Goal: Task Accomplishment & Management: Manage account settings

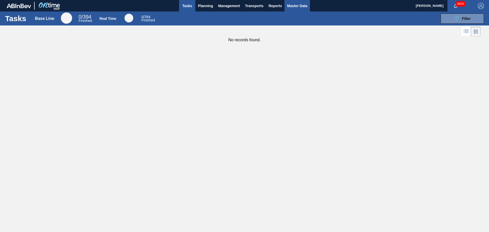
click at [296, 7] on span "Master Data" at bounding box center [297, 6] width 20 height 6
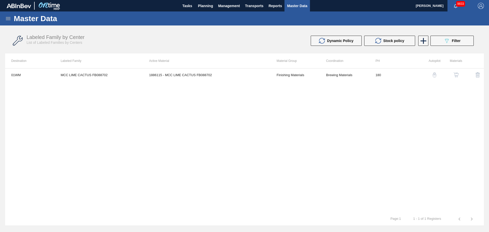
click at [9, 21] on icon at bounding box center [8, 19] width 6 height 6
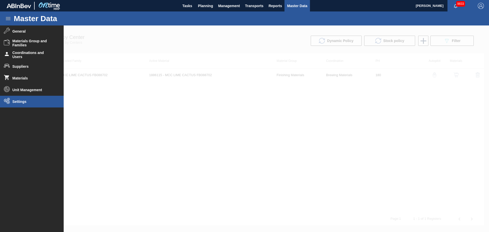
click at [18, 102] on span "Settings" at bounding box center [33, 102] width 42 height 4
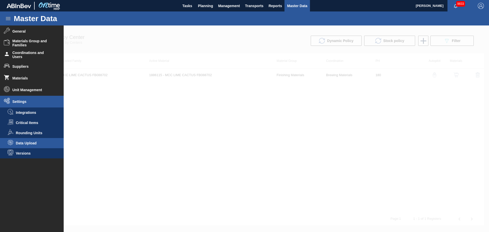
click at [32, 122] on span "Data Upload" at bounding box center [35, 143] width 39 height 4
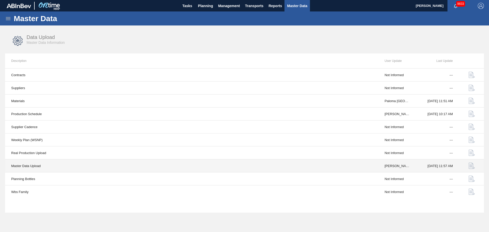
click at [299, 122] on button "button" at bounding box center [472, 166] width 12 height 12
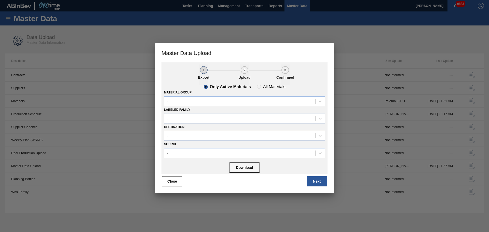
click at [216, 122] on div "-" at bounding box center [239, 135] width 151 height 7
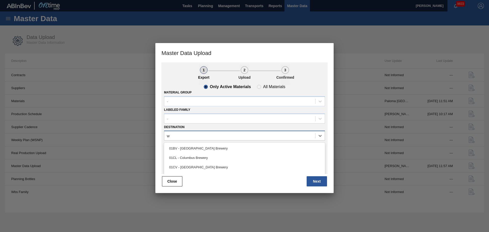
type input "wm"
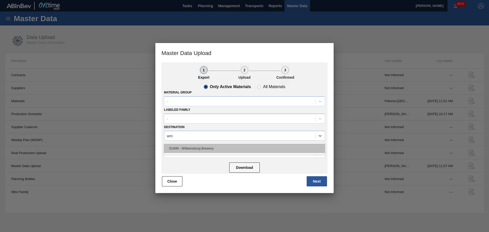
click at [196, 122] on div "01WM - Williamsburg Brewery" at bounding box center [244, 148] width 161 height 9
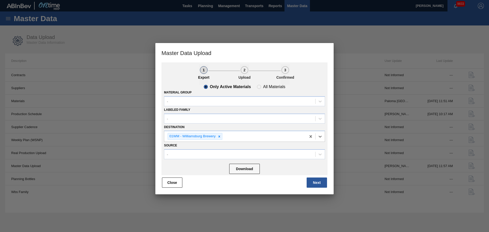
click at [229, 122] on div "Close Next" at bounding box center [244, 182] width 166 height 11
click at [250, 122] on button "Download" at bounding box center [244, 169] width 31 height 10
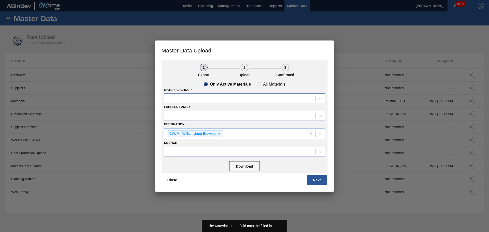
click at [197, 94] on div "-" at bounding box center [244, 98] width 161 height 10
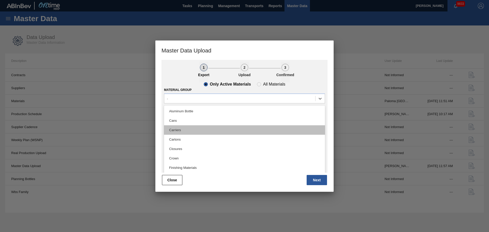
click at [184, 122] on div "Carriers" at bounding box center [244, 129] width 161 height 9
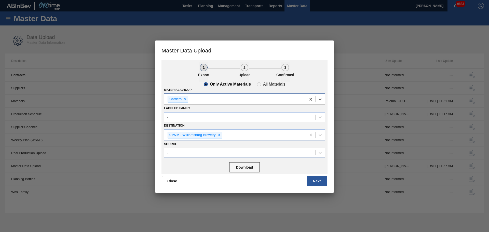
click at [201, 102] on div "Carriers" at bounding box center [235, 99] width 142 height 10
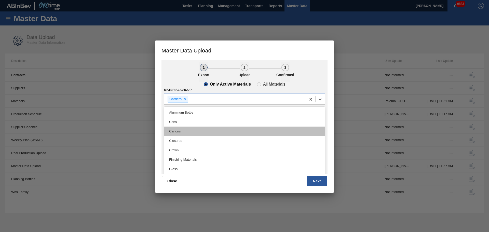
click at [188, 122] on div "Cartons" at bounding box center [244, 131] width 161 height 9
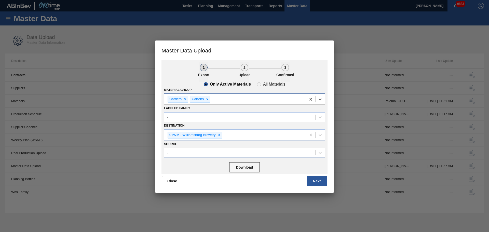
click at [222, 103] on div "Carriers Cartons" at bounding box center [235, 99] width 142 height 10
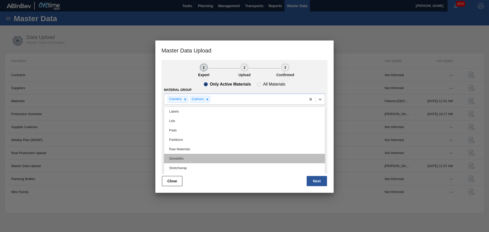
scroll to position [86, 0]
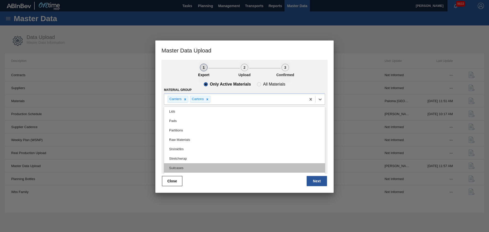
click at [190, 122] on div "Suitcases" at bounding box center [244, 167] width 161 height 9
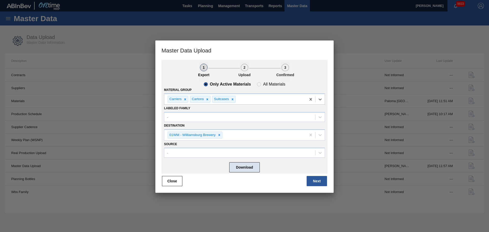
click at [248, 122] on button "Download" at bounding box center [244, 167] width 31 height 10
click at [170, 122] on button "Close" at bounding box center [172, 181] width 20 height 10
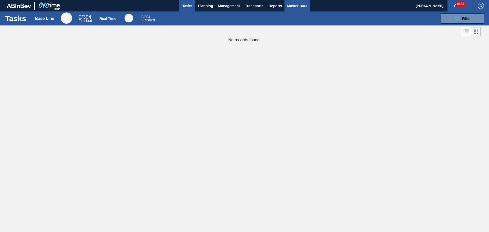
click at [292, 7] on span "Master Data" at bounding box center [297, 6] width 20 height 6
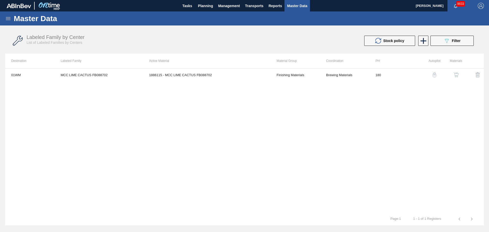
click at [5, 16] on icon at bounding box center [8, 19] width 6 height 6
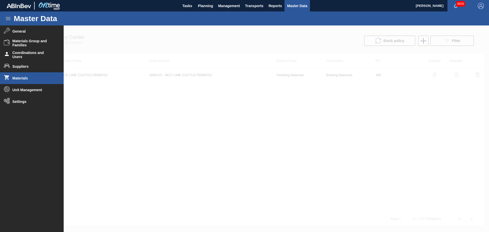
click at [24, 80] on li "Materials" at bounding box center [32, 78] width 64 height 12
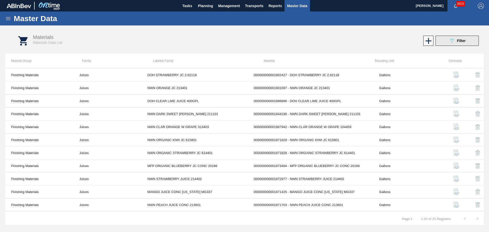
click at [458, 38] on div "089F7B8B-B2A5-4AFE-B5C0-19BA573D28AC Filter" at bounding box center [457, 41] width 17 height 6
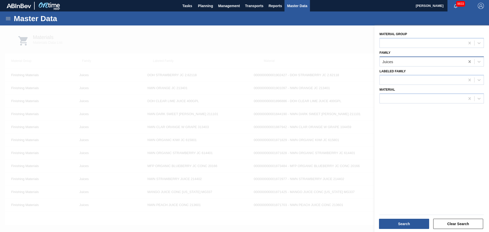
click at [467, 63] on icon at bounding box center [469, 61] width 5 height 5
click at [427, 105] on div "Material Group Family Select is focused ,type to refine list, press Down to ope…" at bounding box center [431, 129] width 115 height 208
click at [415, 100] on div at bounding box center [422, 98] width 85 height 7
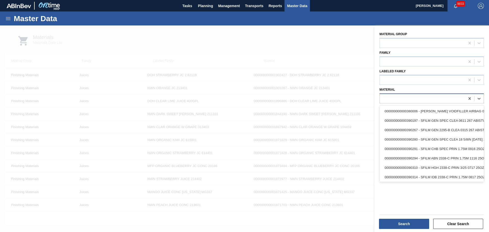
paste input "677112"
type input "677112"
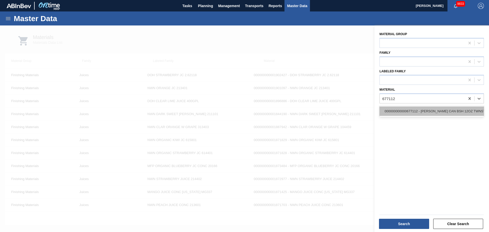
click at [411, 110] on div "000000000000677112 - CARR CAN BSH 12OZ TWNSTK 30/12 CAN 0724" at bounding box center [431, 110] width 104 height 9
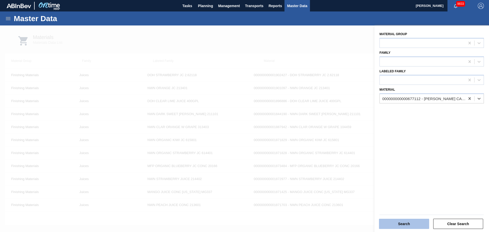
click at [406, 221] on button "Search" at bounding box center [404, 224] width 50 height 10
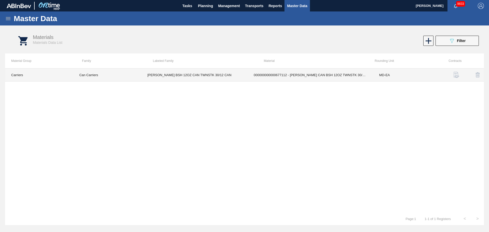
click at [378, 74] on td "MD-EA" at bounding box center [407, 75] width 68 height 13
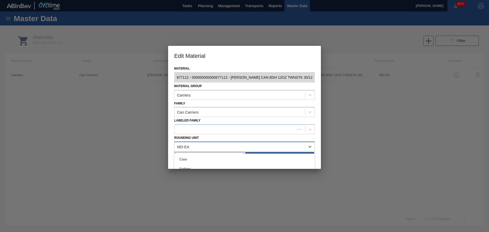
click at [197, 144] on div "MD-EA" at bounding box center [239, 146] width 131 height 7
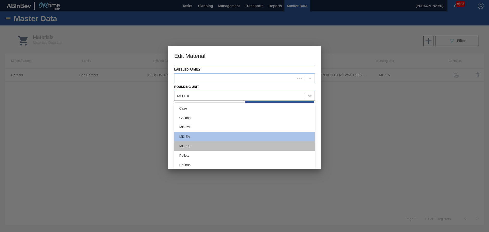
scroll to position [10, 0]
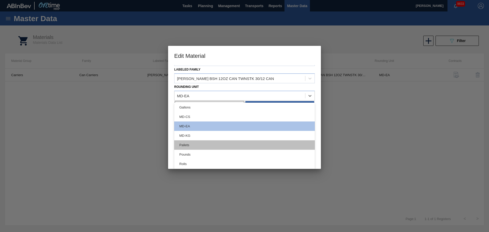
click at [188, 143] on div "Pallets" at bounding box center [244, 144] width 141 height 9
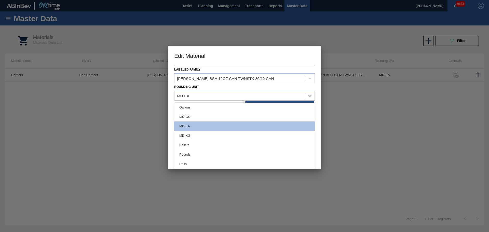
scroll to position [0, 0]
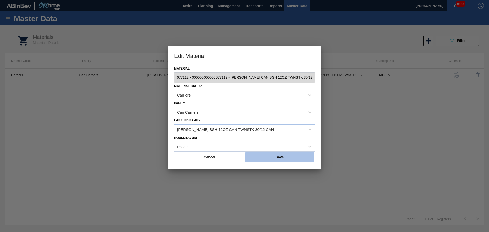
click at [266, 160] on button "Save" at bounding box center [279, 157] width 69 height 10
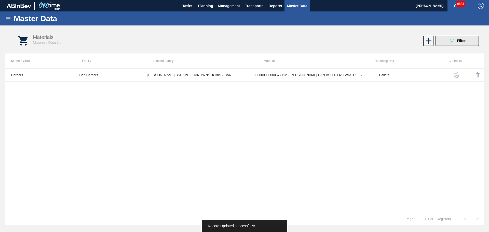
click at [448, 43] on button "089F7B8B-B2A5-4AFE-B5C0-19BA573D28AC Filter" at bounding box center [457, 41] width 43 height 10
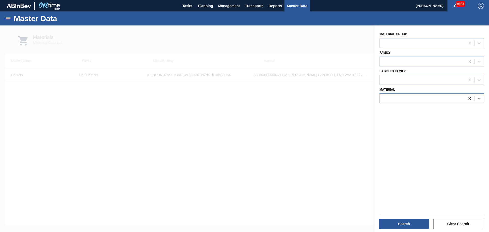
click at [468, 97] on icon at bounding box center [469, 98] width 5 height 5
paste input "878687"
type input "878687"
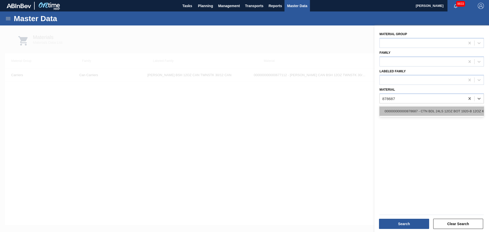
click at [412, 108] on div "000000000000878687 - CTN BDL 24LS 12OZ BOT 1920-B 12OZ KRFT 0" at bounding box center [431, 110] width 104 height 9
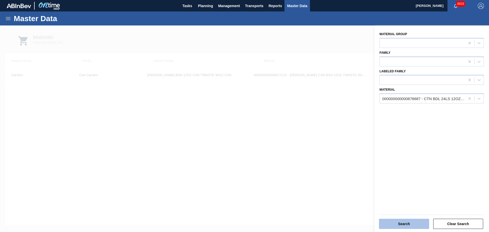
click at [402, 221] on button "Search" at bounding box center [404, 224] width 50 height 10
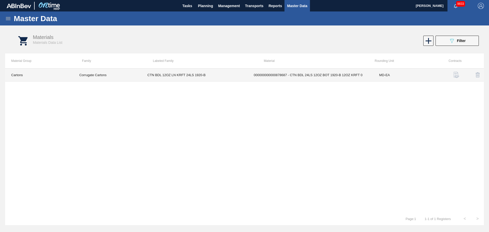
click at [305, 79] on td "000000000000878687 - CTN BDL 24LS 12OZ BOT 1920-B 12OZ KRFT 0" at bounding box center [311, 75] width 126 height 13
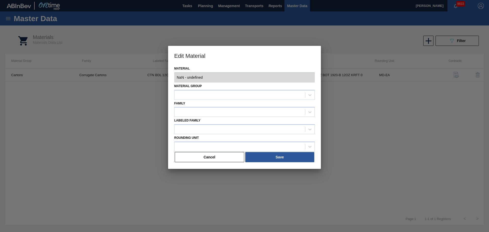
type input "878687 - 000000000000878687 - CTN BDL 24LS 12OZ BOT 1920-B 12OZ KRFT 0"
click at [211, 144] on div "MD-EA" at bounding box center [239, 146] width 131 height 7
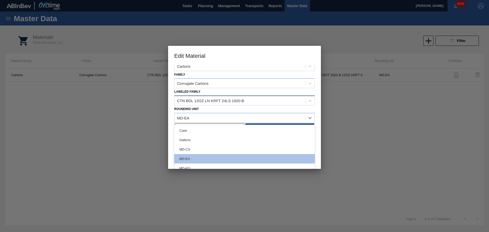
scroll to position [61, 0]
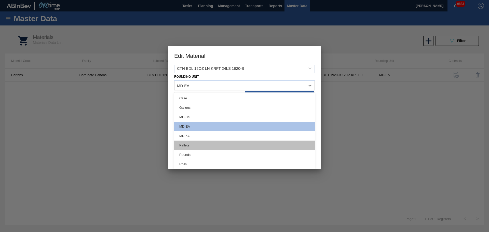
click at [200, 144] on div "Pallets" at bounding box center [244, 145] width 141 height 9
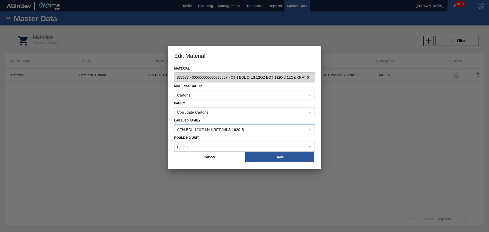
scroll to position [0, 0]
click at [278, 154] on button "Save" at bounding box center [279, 157] width 69 height 10
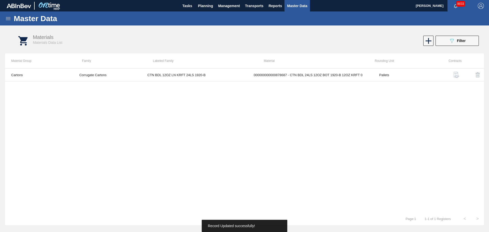
drag, startPoint x: 166, startPoint y: 170, endPoint x: 252, endPoint y: 116, distance: 101.7
click at [166, 170] on div "Cartons Corrugate Cartons CTN BDL 12OZ LN KRFT 24LS 1920-B 000000000000878687 -…" at bounding box center [244, 140] width 479 height 144
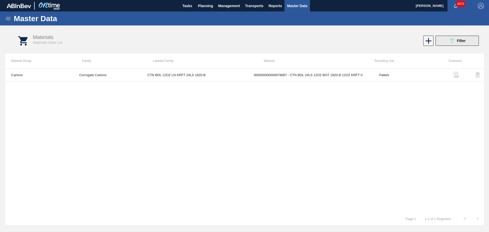
click at [448, 40] on button "089F7B8B-B2A5-4AFE-B5C0-19BA573D28AC Filter" at bounding box center [457, 41] width 43 height 10
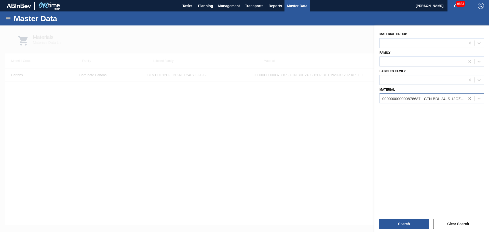
click at [468, 98] on icon at bounding box center [469, 98] width 2 height 3
paste input "878465"
type input "878465"
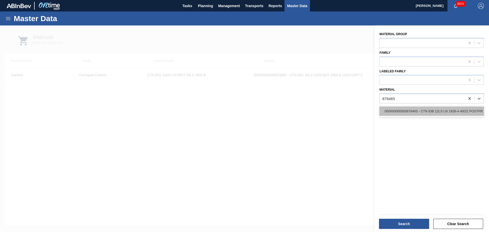
click at [411, 115] on div "000000000000878465 - CTN IDB 12LS LN 1928-A 40OZ POSTPR 0817" at bounding box center [431, 110] width 104 height 9
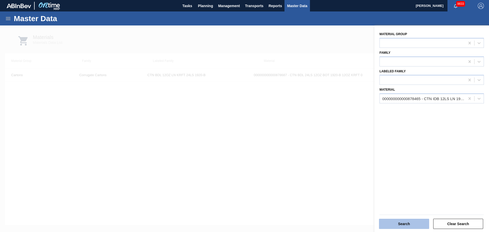
click at [406, 224] on button "Search" at bounding box center [404, 224] width 50 height 10
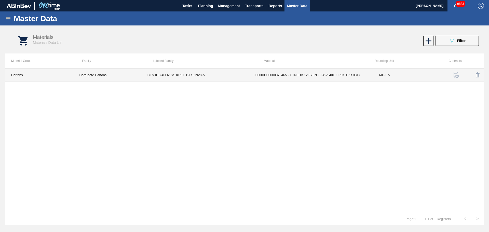
click at [185, 75] on td "CTN IDB 40OZ SS KRFT 12LS 1928-A" at bounding box center [194, 75] width 106 height 13
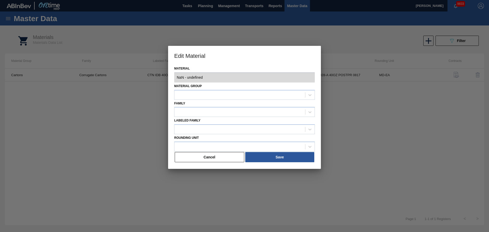
type input "878465 - 000000000000878465 - CTN IDB 12LS LN 1928-A 40OZ POSTPR 0817"
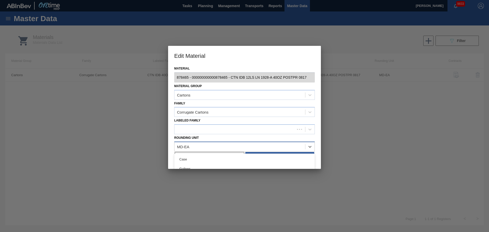
click at [252, 146] on div "MD-EA" at bounding box center [239, 146] width 131 height 7
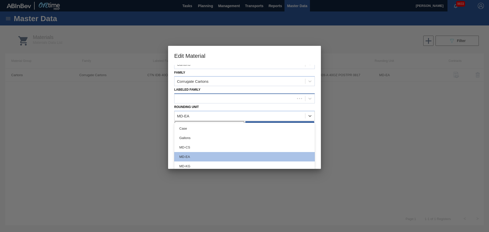
scroll to position [61, 0]
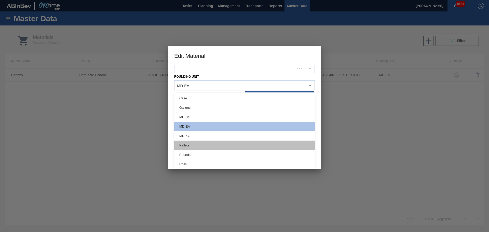
click at [186, 146] on div "Pallets" at bounding box center [244, 145] width 141 height 9
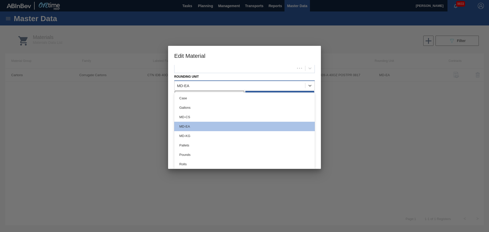
scroll to position [0, 0]
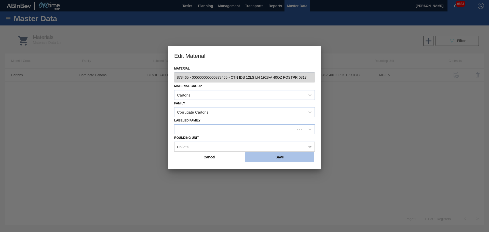
click at [284, 156] on button "Save" at bounding box center [279, 157] width 69 height 10
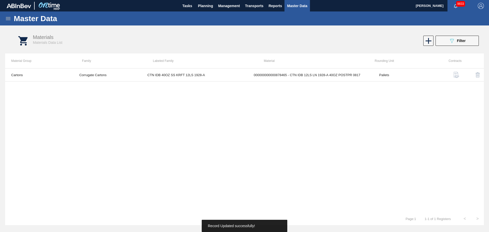
click at [199, 143] on div "Cartons Corrugate Cartons CTN IDB 40OZ SS KRFT 12LS 1928-A 000000000000878465 -…" at bounding box center [244, 140] width 479 height 144
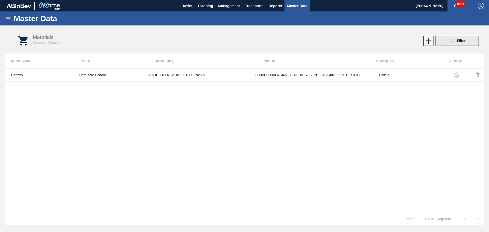
click at [446, 45] on button "089F7B8B-B2A5-4AFE-B5C0-19BA573D28AC Filter" at bounding box center [457, 41] width 43 height 10
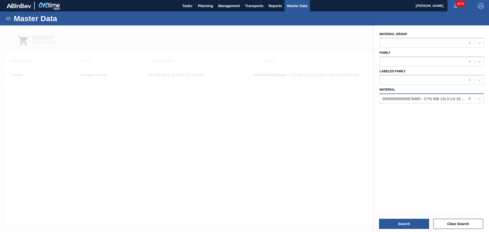
click at [466, 97] on div at bounding box center [469, 98] width 9 height 9
paste input "877552"
type input "877552"
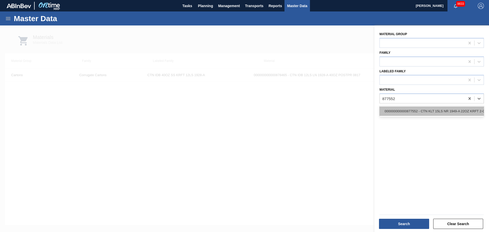
click at [415, 111] on div "000000000000877552 - CTN KLT 15LS NR 1949-A 22OZ KRFT 2-COLR" at bounding box center [431, 110] width 104 height 9
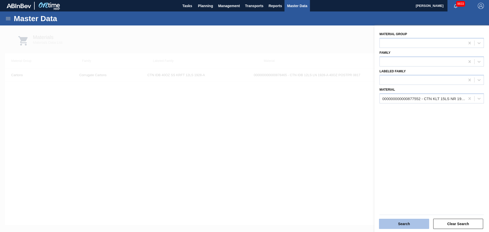
click at [416, 225] on button "Search" at bounding box center [404, 224] width 50 height 10
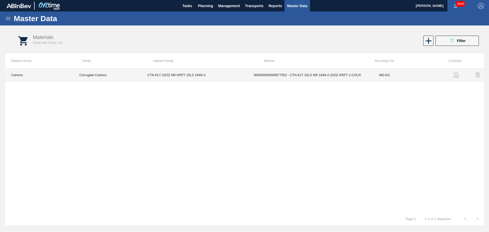
click at [129, 74] on td "Corrugate Cartons" at bounding box center [107, 75] width 68 height 13
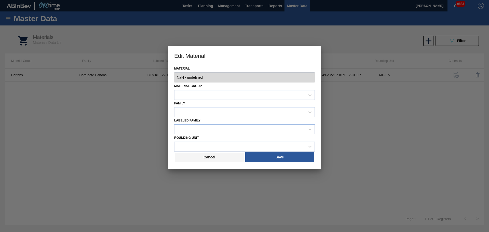
type input "877552 - 000000000000877552 - CTN KLT 15LS NR 1949-A 22OZ KRFT 2-COLR"
click at [196, 145] on div "MD-EA" at bounding box center [239, 146] width 131 height 7
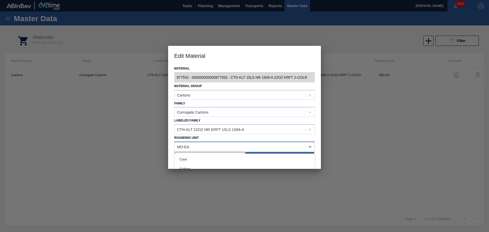
scroll to position [61, 0]
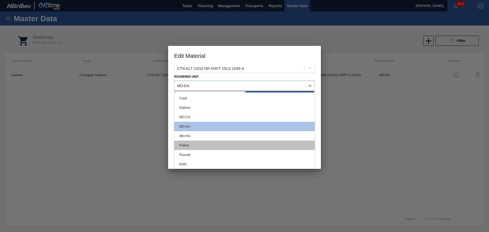
click at [192, 147] on div "Pallets" at bounding box center [244, 145] width 141 height 9
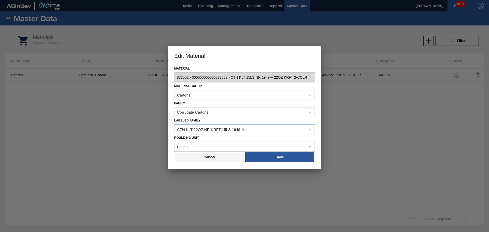
scroll to position [0, 0]
click at [274, 157] on button "Save" at bounding box center [279, 157] width 69 height 10
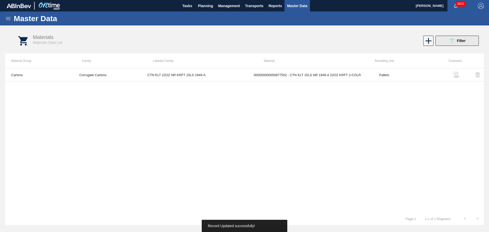
click at [459, 35] on div "Materials Materials Data List 089F7B8B-B2A5-4AFE-B5C0-19BA573D28AC Filter" at bounding box center [249, 40] width 479 height 19
click at [459, 40] on span "Filter" at bounding box center [461, 41] width 9 height 4
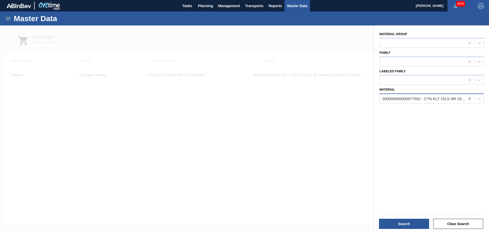
click at [468, 99] on icon at bounding box center [469, 98] width 5 height 5
paste input "676851"
type input "676851"
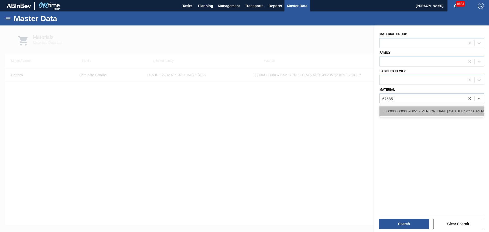
click at [423, 111] on div "000000000000676851 - CARR CAN BHL 12OZ CAN PK 15/12 CAN 1123" at bounding box center [431, 110] width 104 height 9
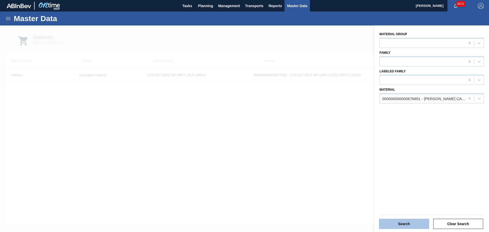
click at [414, 221] on button "Search" at bounding box center [404, 224] width 50 height 10
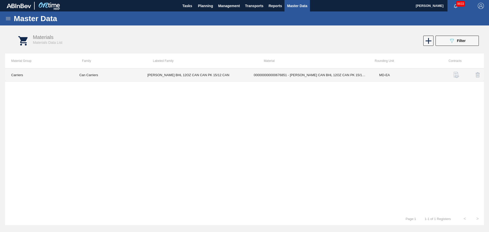
click at [187, 74] on td "CARR BHL 12OZ CAN CAN PK 15/12 CAN" at bounding box center [194, 75] width 106 height 13
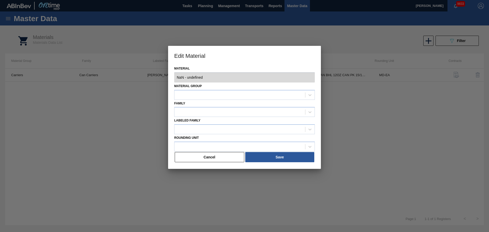
type input "676851 - 000000000000676851 - CARR CAN BHL 12OZ CAN PK 15/12 CAN 1123"
click at [210, 145] on div "MD-EA" at bounding box center [239, 146] width 131 height 7
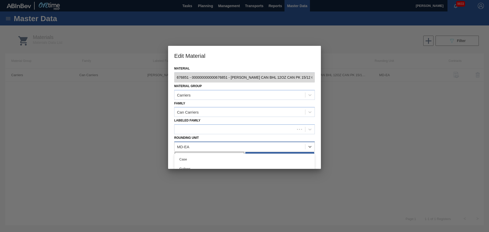
scroll to position [61, 0]
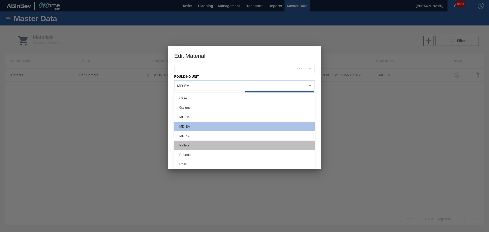
click at [189, 143] on div "Pallets" at bounding box center [244, 145] width 141 height 9
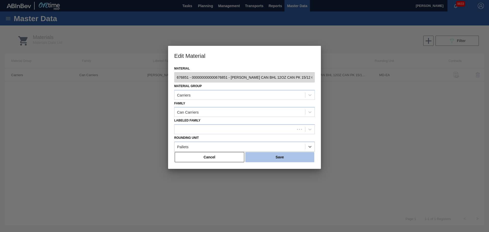
scroll to position [0, 0]
click at [281, 154] on button "Save" at bounding box center [279, 157] width 69 height 10
click at [287, 159] on button "Save" at bounding box center [279, 157] width 69 height 10
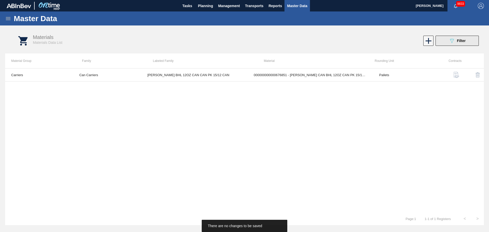
click at [458, 43] on div "089F7B8B-B2A5-4AFE-B5C0-19BA573D28AC Filter" at bounding box center [457, 41] width 17 height 6
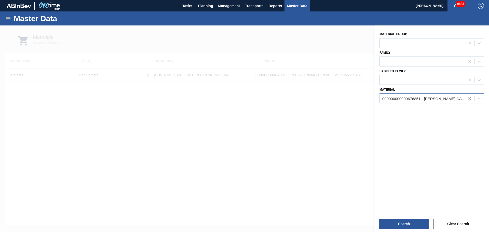
click at [467, 97] on icon at bounding box center [469, 98] width 5 height 5
paste input "677107"
type input "677107"
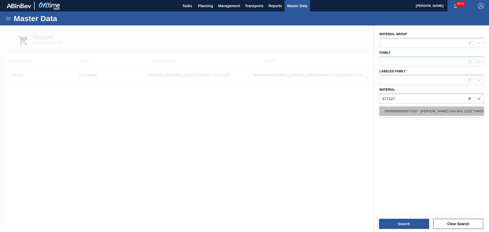
click at [433, 112] on div "000000000000677107 - CARR CAN BHL 12OZ TWNSTK 30/12 CAN 0724" at bounding box center [431, 110] width 104 height 9
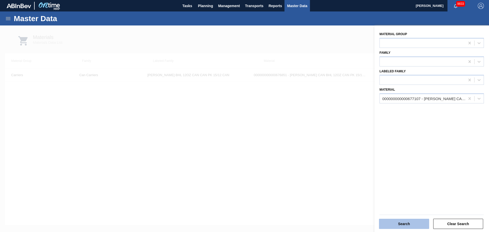
click at [409, 225] on button "Search" at bounding box center [404, 224] width 50 height 10
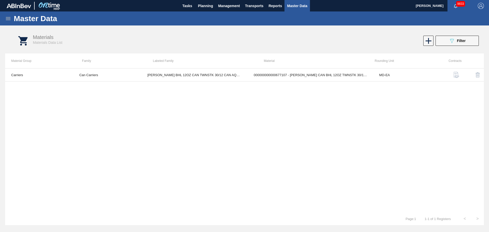
click at [194, 74] on td "CARR BHL 12OZ CAN TWNSTK 30/12 CAN AQUEOUS" at bounding box center [194, 75] width 106 height 13
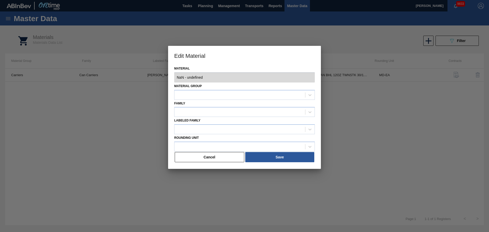
type input "677107 - 000000000000677107 - CARR CAN BHL 12OZ TWNSTK 30/12 CAN 0724"
click at [236, 147] on div "MD-EA" at bounding box center [239, 146] width 131 height 7
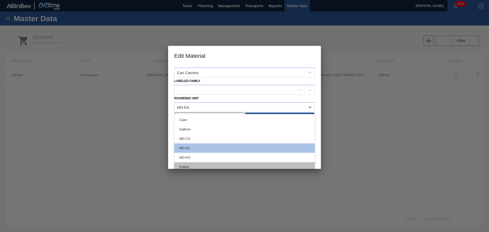
scroll to position [61, 0]
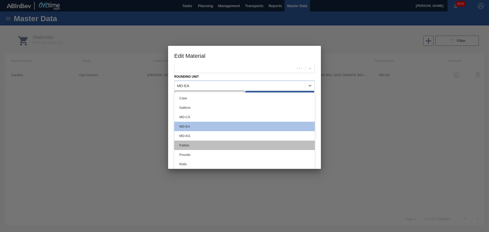
click at [194, 146] on div "Pallets" at bounding box center [244, 145] width 141 height 9
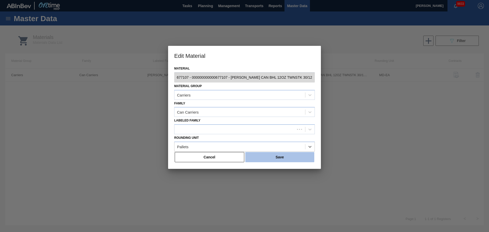
scroll to position [0, 0]
click at [291, 158] on button "Save" at bounding box center [279, 157] width 69 height 10
click at [280, 158] on button "Save" at bounding box center [279, 157] width 69 height 10
click at [274, 156] on button "Save" at bounding box center [279, 157] width 69 height 10
click at [269, 157] on button "Save" at bounding box center [279, 157] width 69 height 10
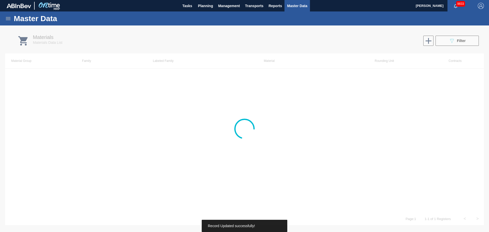
click at [445, 40] on div at bounding box center [244, 128] width 489 height 207
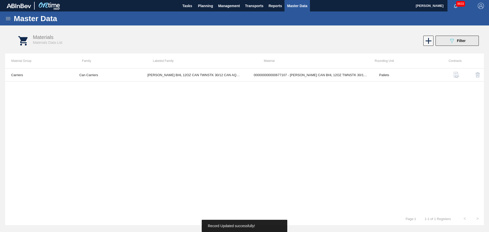
click at [450, 42] on icon "089F7B8B-B2A5-4AFE-B5C0-19BA573D28AC" at bounding box center [452, 41] width 6 height 6
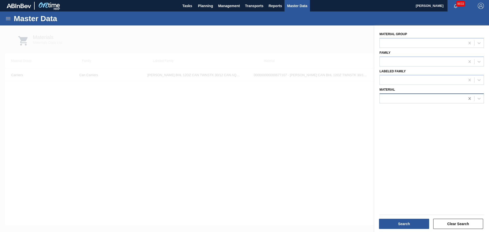
click at [469, 98] on icon at bounding box center [469, 98] width 5 height 5
paste input "615465"
type input "615465"
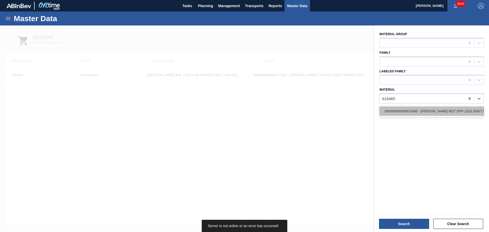
click at [411, 113] on div "000000000000615465 - CARR BOT OPP 12OZ BSKT 6/12 LN 0924 BEER" at bounding box center [431, 110] width 104 height 9
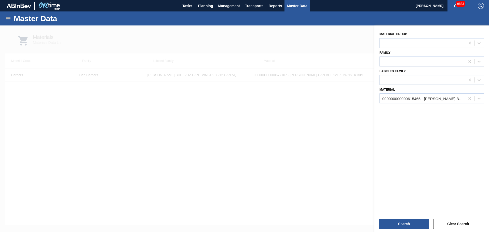
click at [415, 217] on div "Search Clear Search" at bounding box center [431, 223] width 108 height 12
click at [414, 220] on button "Search" at bounding box center [404, 224] width 50 height 10
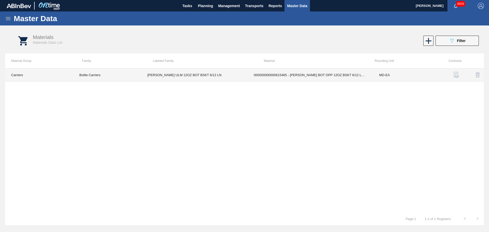
click at [186, 69] on td "CARR ULM 12OZ BOT BSKT 6/12 LN" at bounding box center [194, 75] width 106 height 13
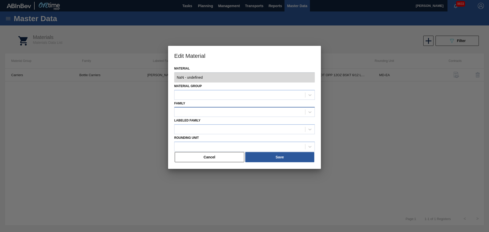
type input "615465 - 000000000000615465 - CARR BOT OPP 12OZ BSKT 6/12 LN 0924 BEER"
click at [207, 145] on div "MD-EA" at bounding box center [239, 146] width 131 height 7
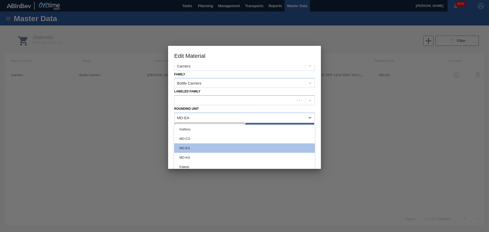
scroll to position [61, 0]
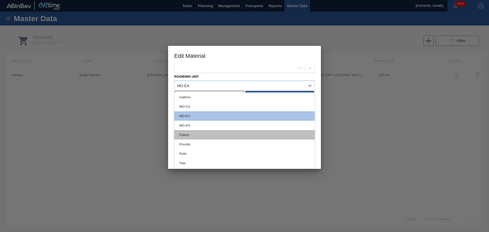
click at [187, 136] on div "Pallets" at bounding box center [244, 134] width 141 height 9
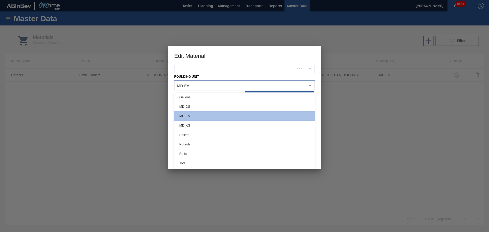
scroll to position [0, 0]
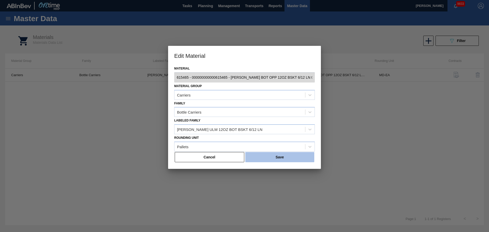
click at [298, 156] on button "Save" at bounding box center [279, 157] width 69 height 10
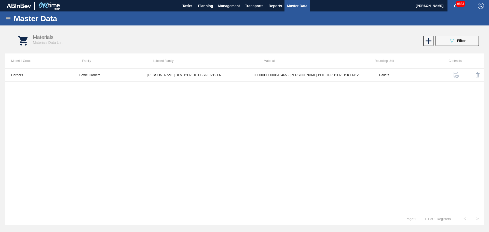
click at [9, 18] on icon at bounding box center [8, 19] width 6 height 6
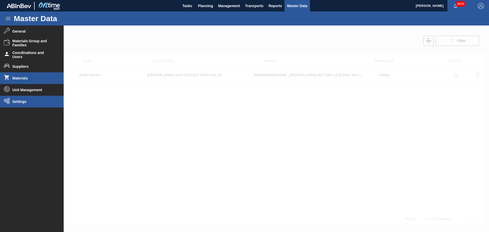
click at [20, 100] on span "Settings" at bounding box center [33, 102] width 42 height 4
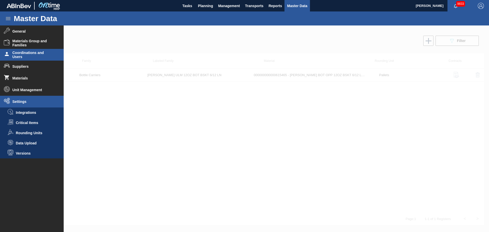
click at [32, 53] on span "Coordinations and Users" at bounding box center [33, 55] width 42 height 8
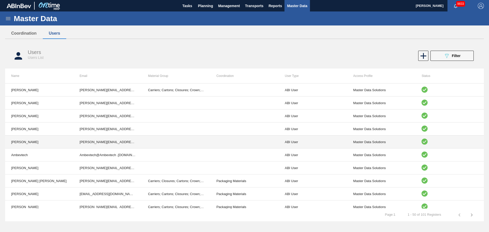
scroll to position [102, 0]
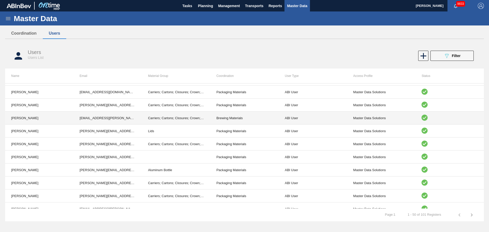
click at [108, 117] on td "Camden.Bauer@anheuser-busch.com" at bounding box center [108, 118] width 69 height 13
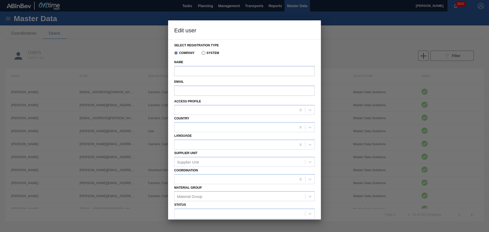
type input "[PERSON_NAME]"
type input "Camden.Bauer@anheuser-busch.com"
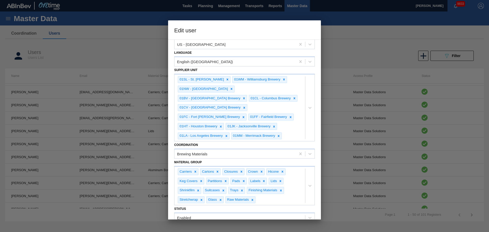
scroll to position [94, 0]
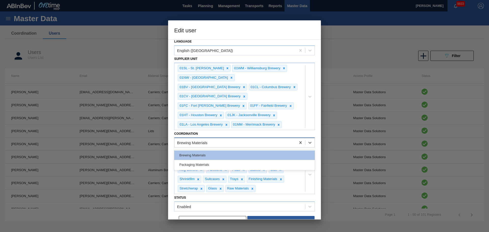
click at [202, 140] on div "Brewing Materials" at bounding box center [192, 142] width 30 height 4
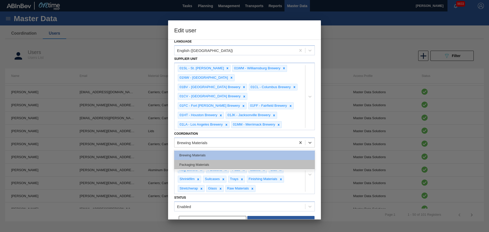
click at [202, 160] on div "Packaging Materials" at bounding box center [244, 164] width 141 height 9
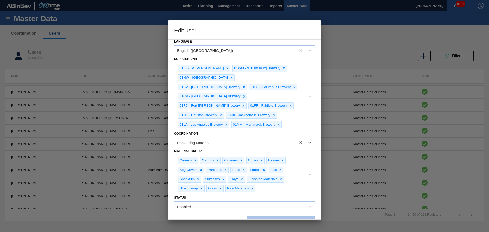
click at [274, 216] on button "Save" at bounding box center [280, 221] width 67 height 10
